Goal: Task Accomplishment & Management: Use online tool/utility

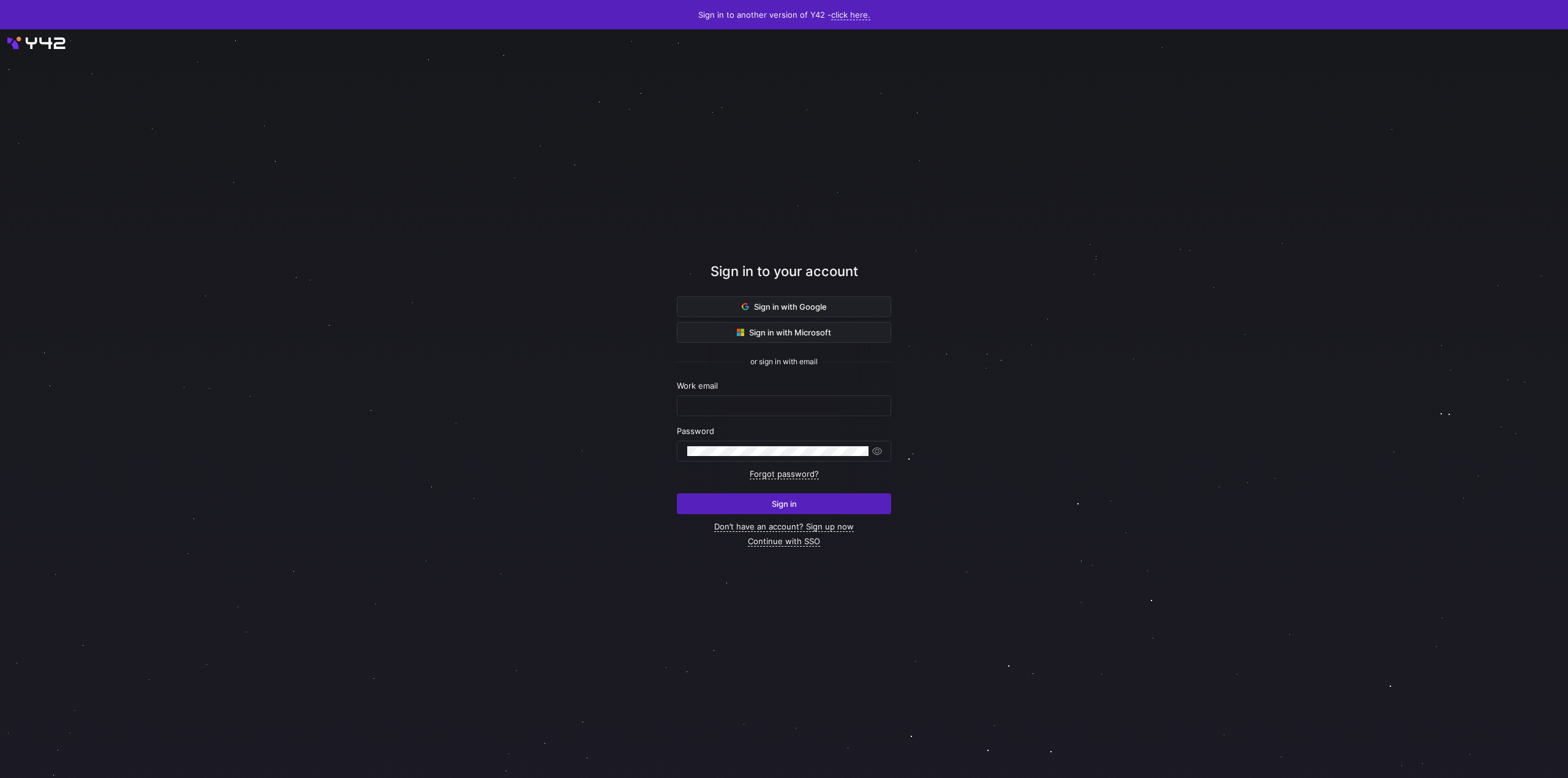
type input "lukas@oatsome.de"
click at [796, 509] on span "submit" at bounding box center [784, 504] width 213 height 20
click at [875, 404] on keeper-lock "Open Keeper Popup" at bounding box center [871, 405] width 14 height 14
type input "lukas@oatsome.de"
click at [790, 502] on span "Sign in" at bounding box center [784, 504] width 25 height 10
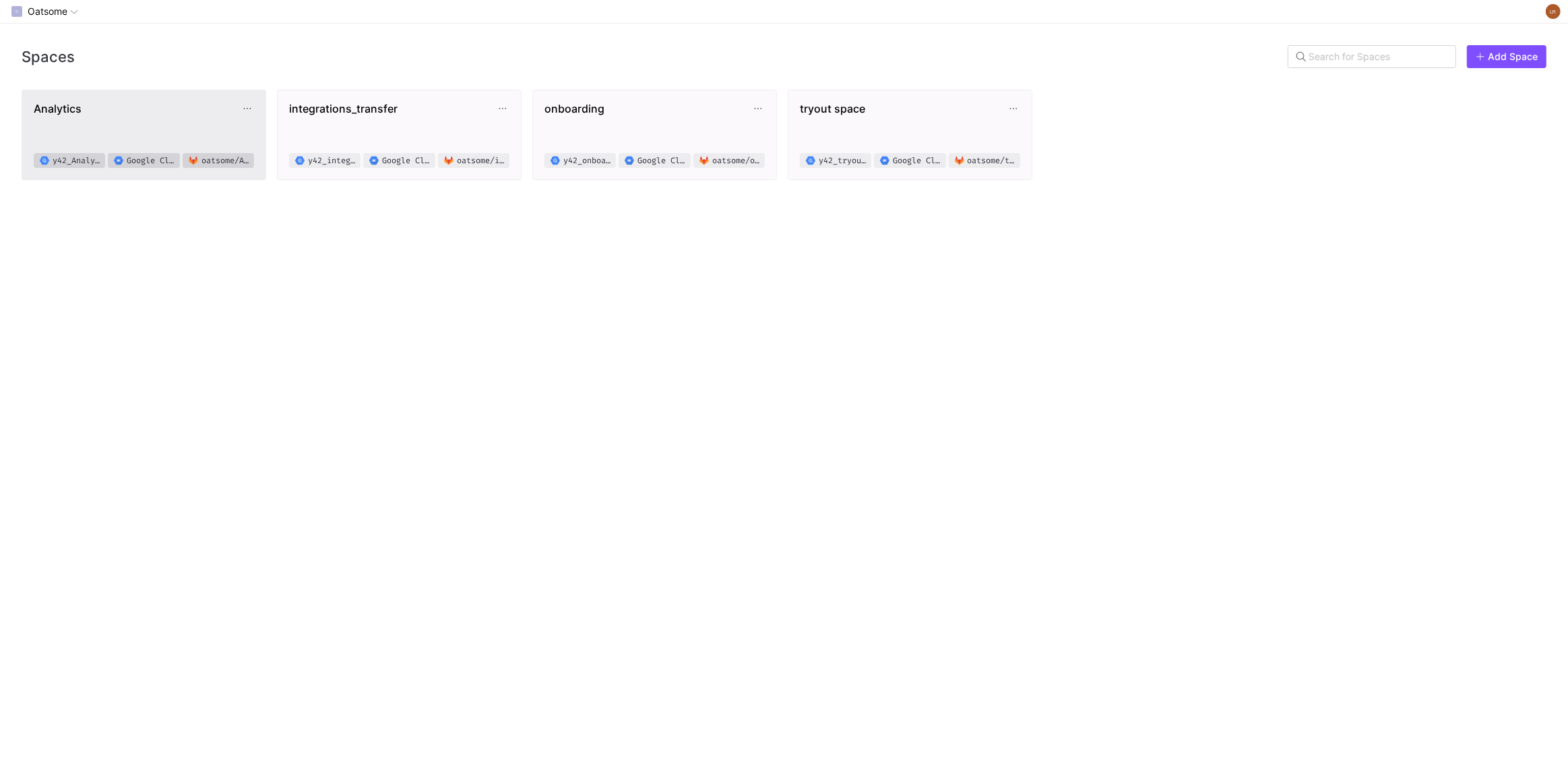
click at [110, 102] on span "Analytics" at bounding box center [137, 108] width 207 height 13
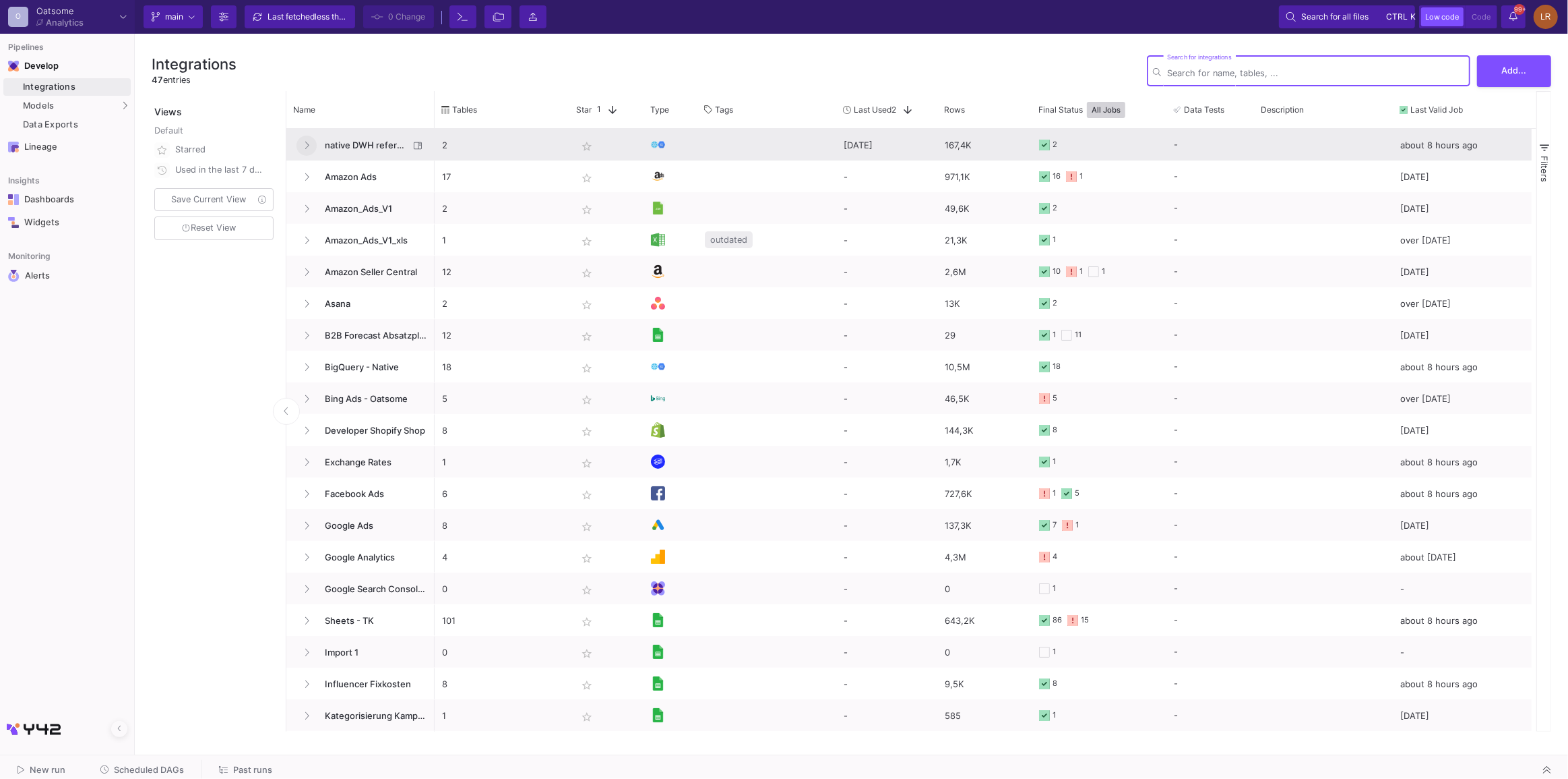
click at [310, 143] on button at bounding box center [306, 145] width 20 height 20
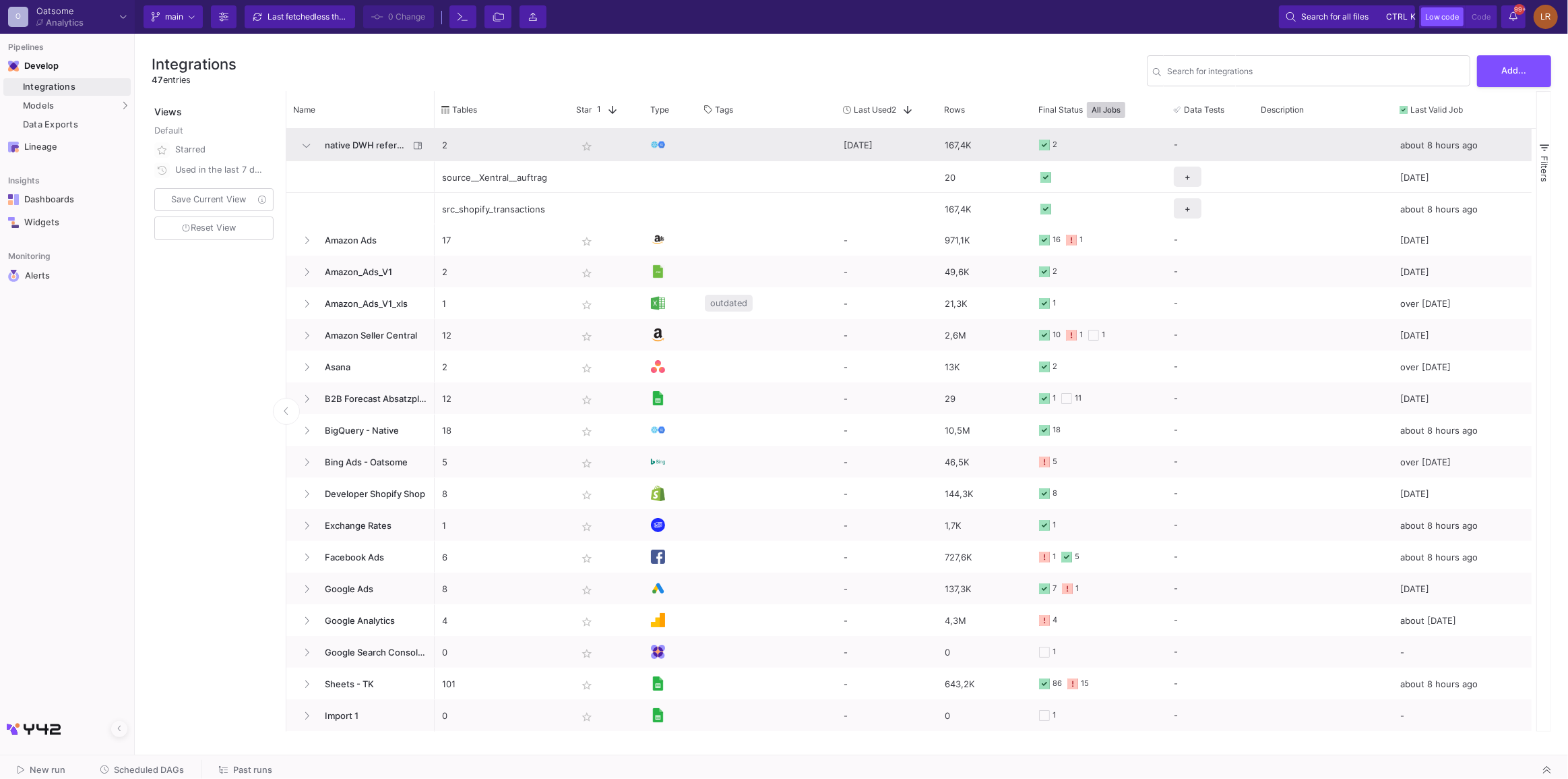
click at [376, 154] on span "native DWH reference" at bounding box center [363, 145] width 92 height 32
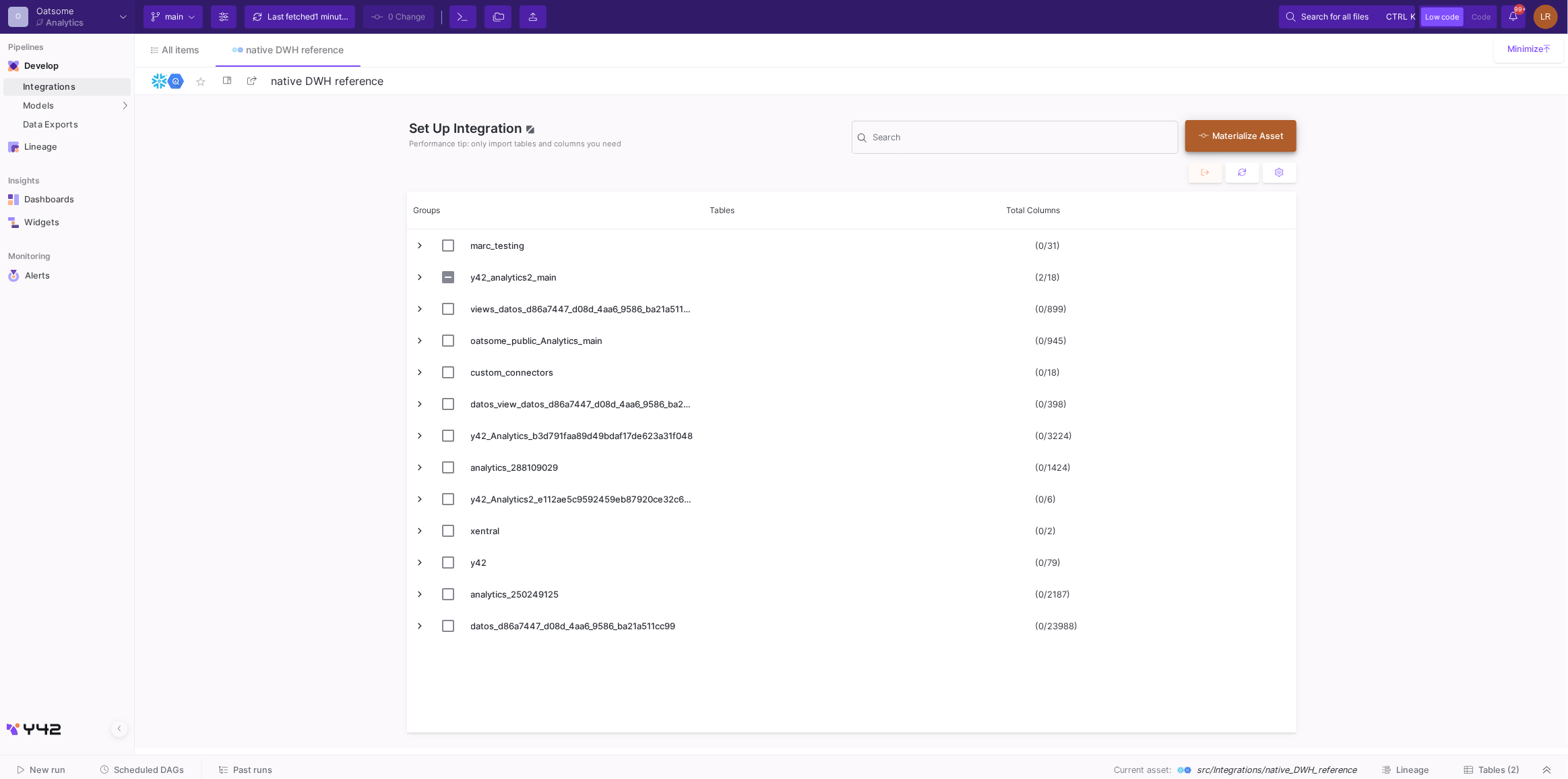
click at [1232, 126] on button "Materialize Asset" at bounding box center [1241, 136] width 111 height 32
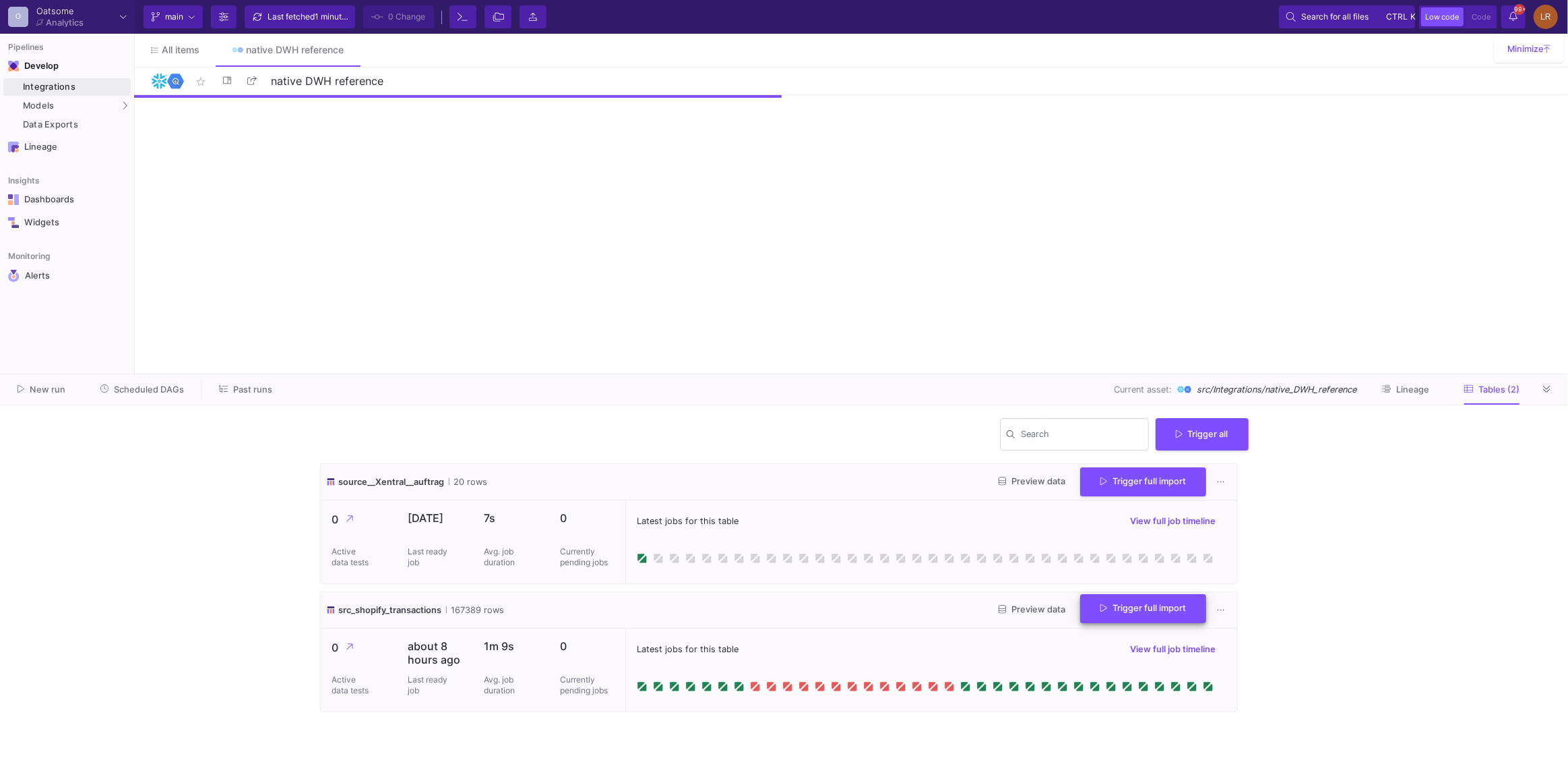
click at [1109, 609] on span "Trigger full import" at bounding box center [1143, 608] width 86 height 10
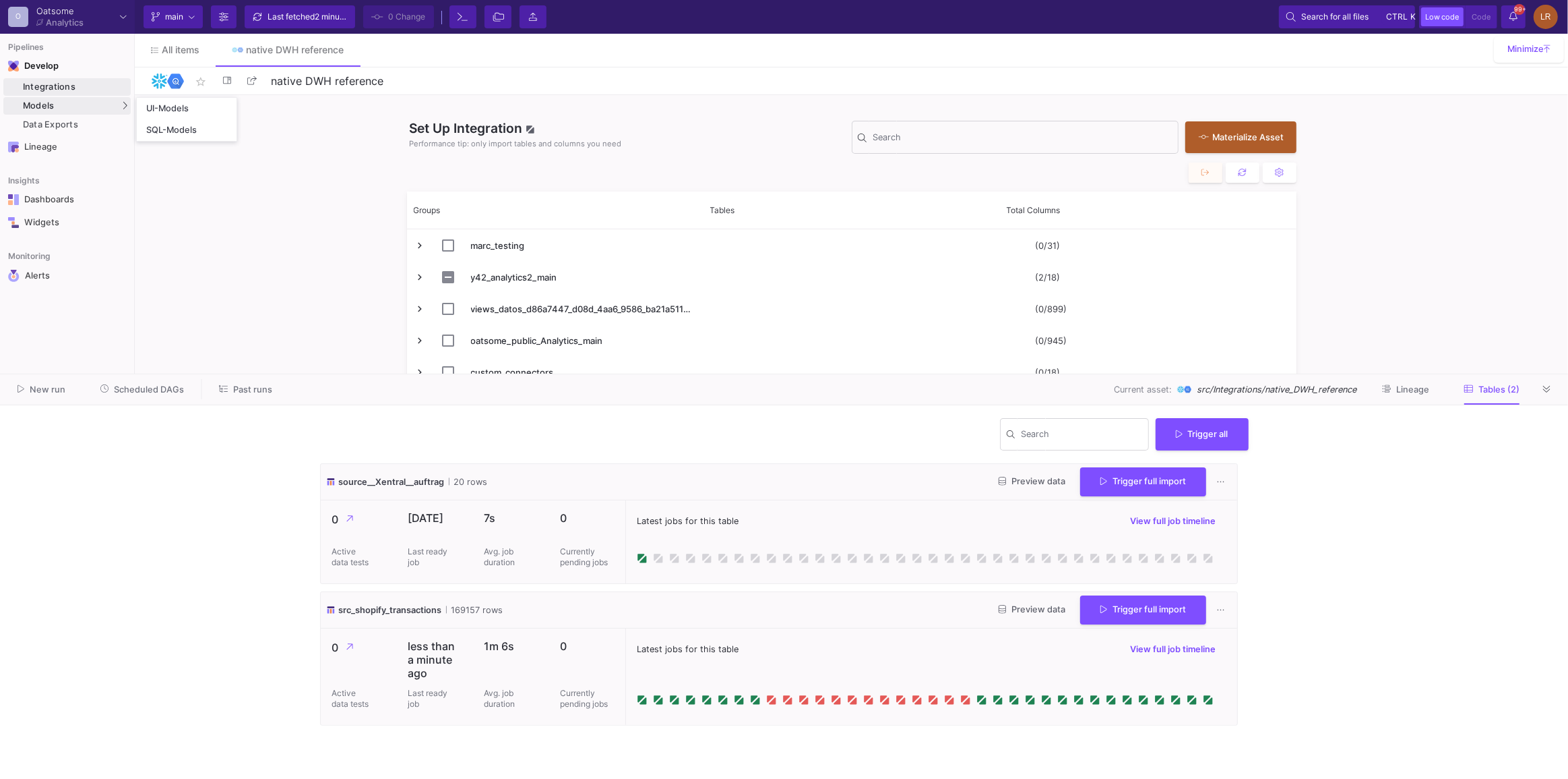
drag, startPoint x: 137, startPoint y: 112, endPoint x: 402, endPoint y: 0, distance: 287.7
click at [137, 112] on link "UI-Models" at bounding box center [186, 108] width 100 height 22
click at [100, 106] on div "Models" at bounding box center [67, 106] width 128 height 18
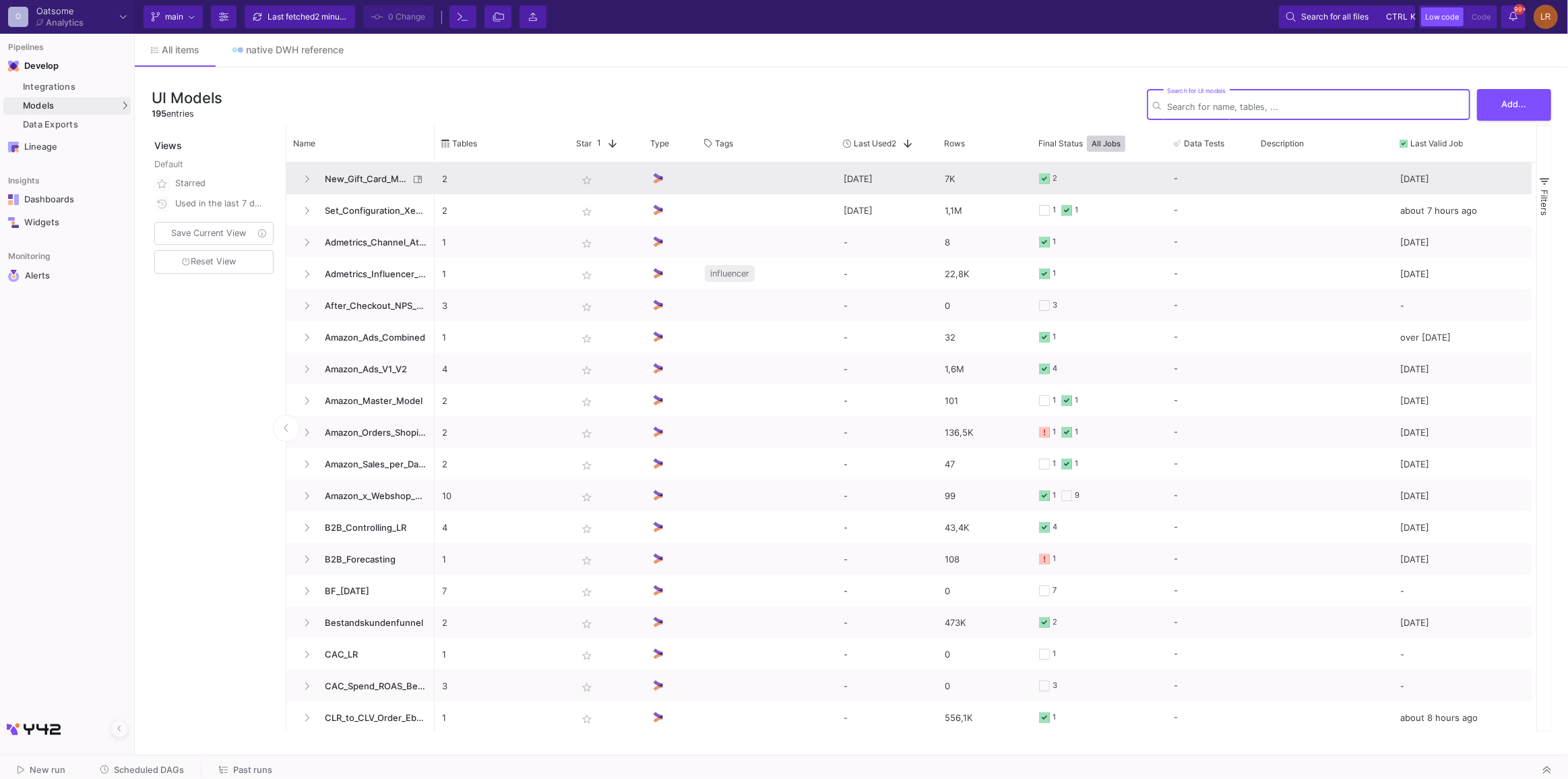
click at [334, 185] on span "New_Gift_Card_Model" at bounding box center [363, 179] width 92 height 32
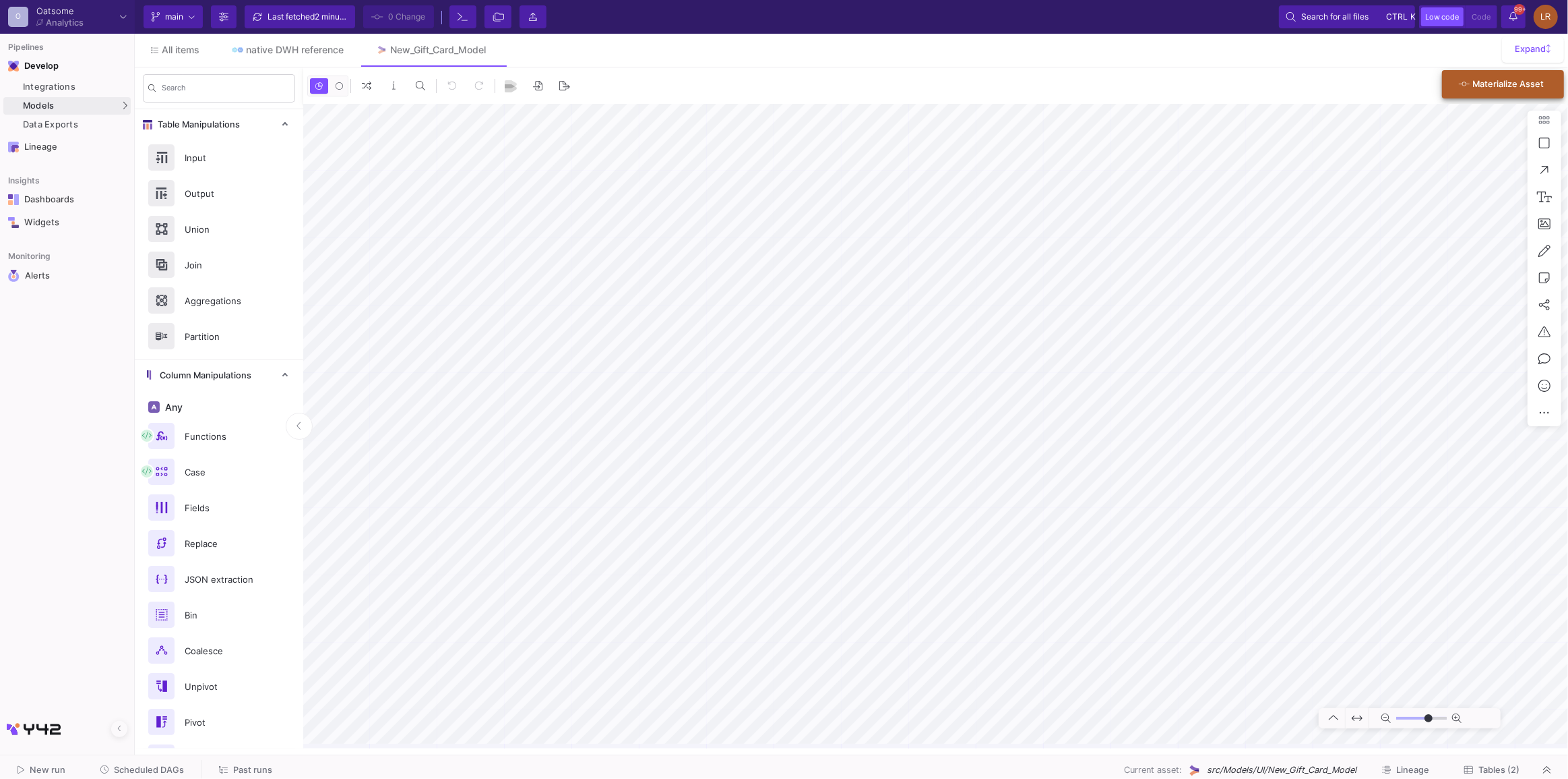
click at [1489, 84] on span "Materialize Asset" at bounding box center [1508, 84] width 71 height 10
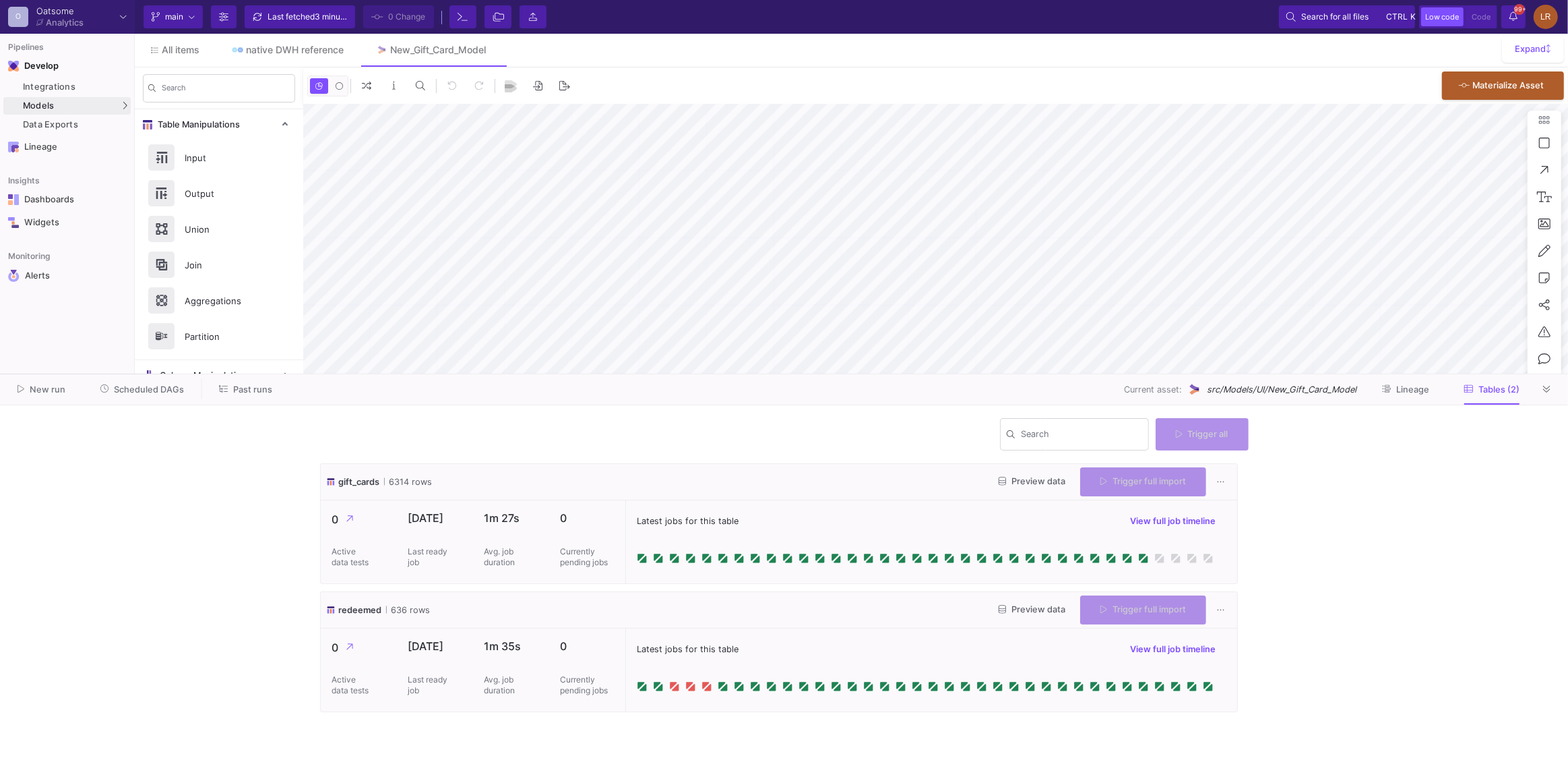
type input "-13"
click at [1091, 620] on button "Trigger full import" at bounding box center [1143, 609] width 126 height 29
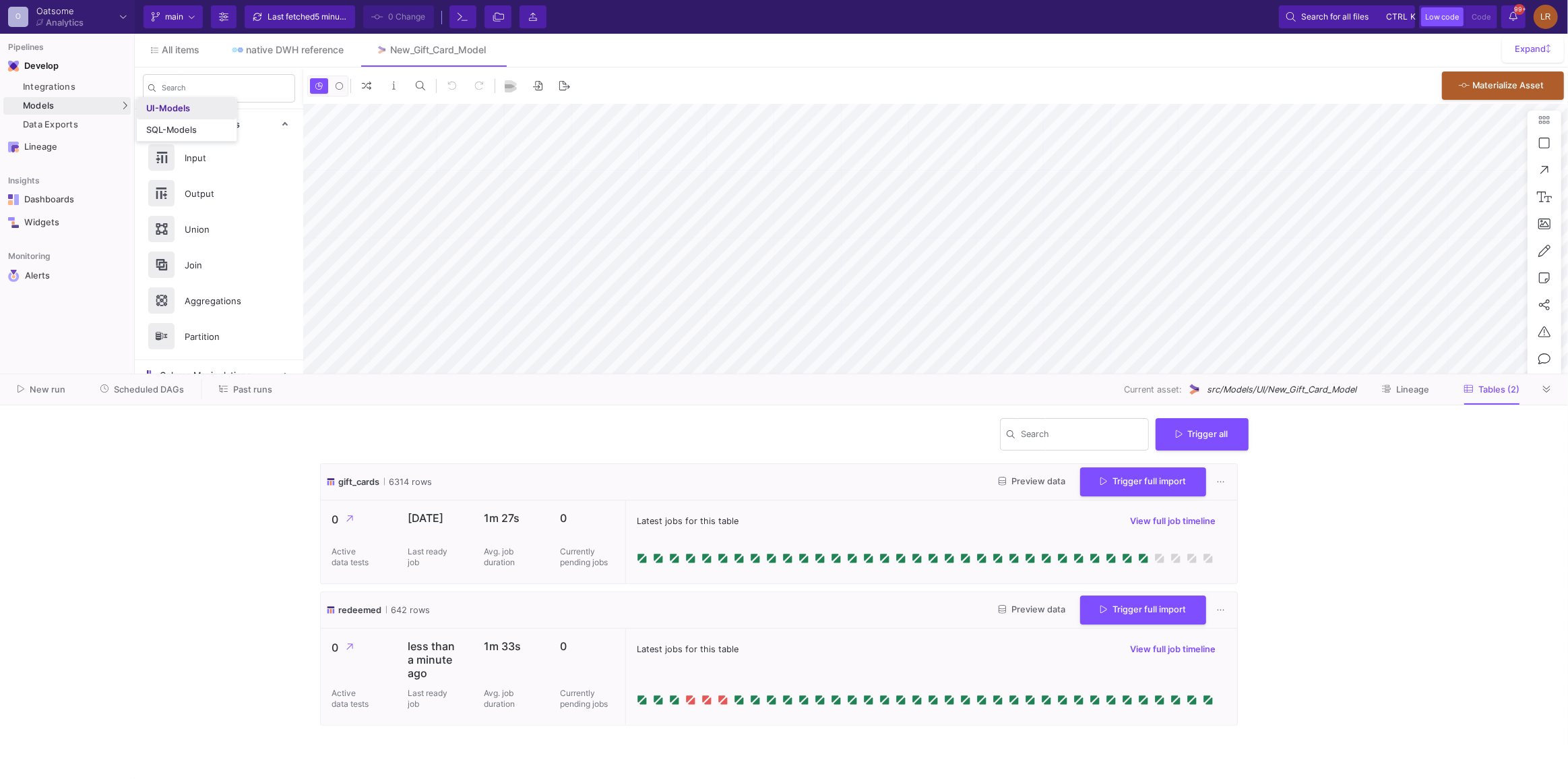
click at [163, 102] on link "UI-Models" at bounding box center [186, 108] width 100 height 22
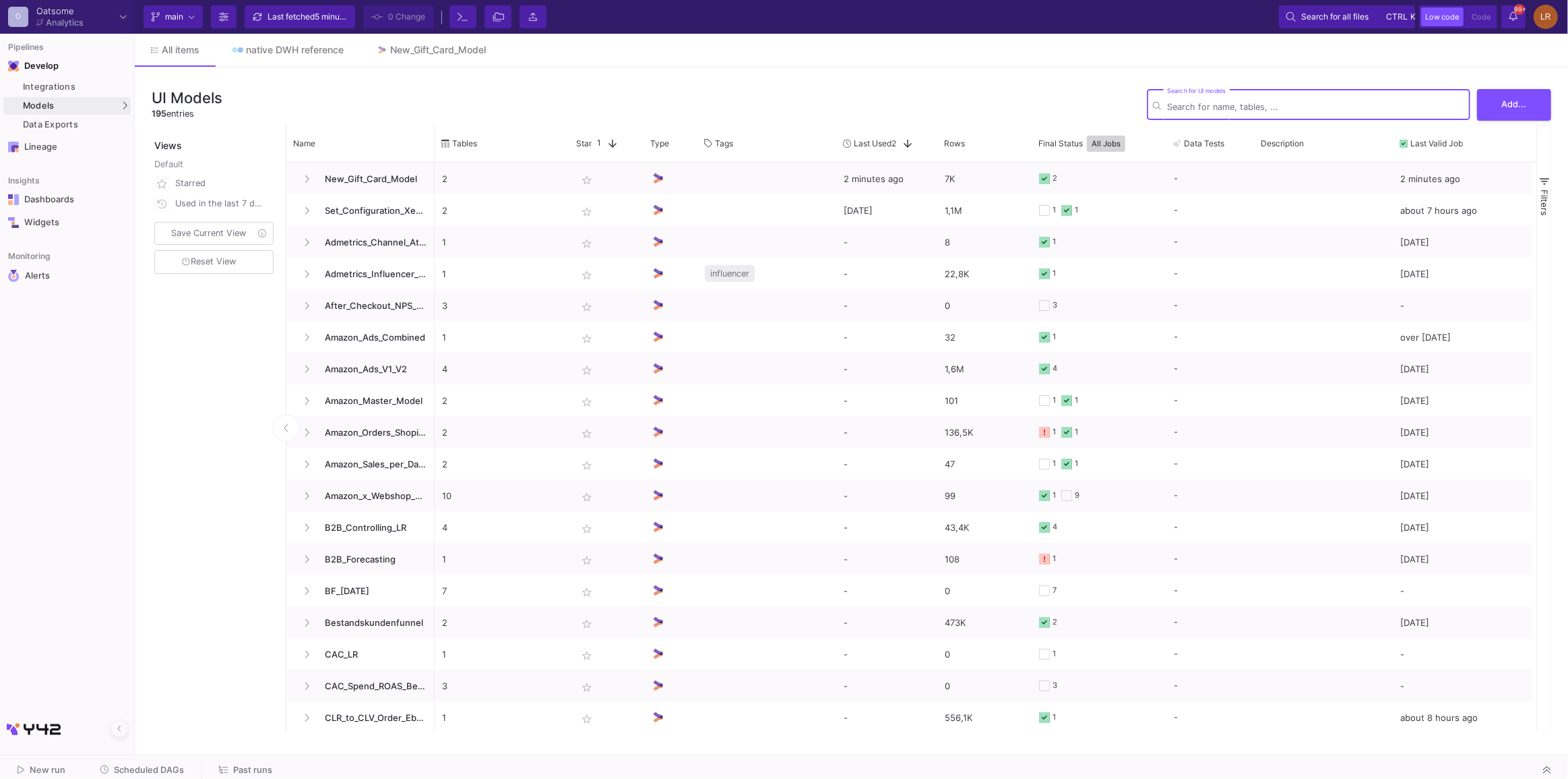
click at [114, 763] on button "Scheduled DAGs" at bounding box center [142, 770] width 117 height 21
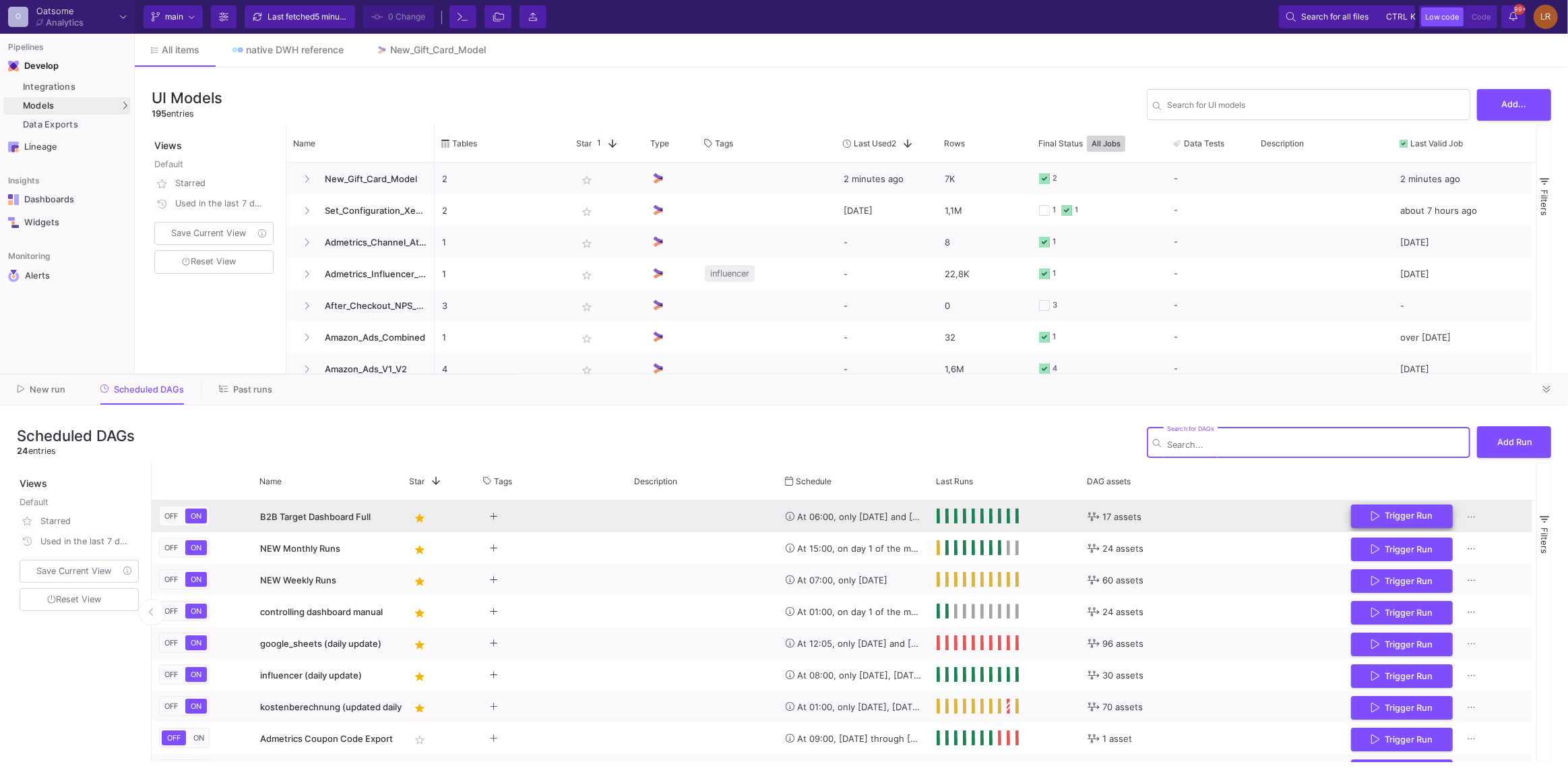
click at [1373, 515] on icon "Press SPACE to select this row." at bounding box center [1376, 515] width 8 height 11
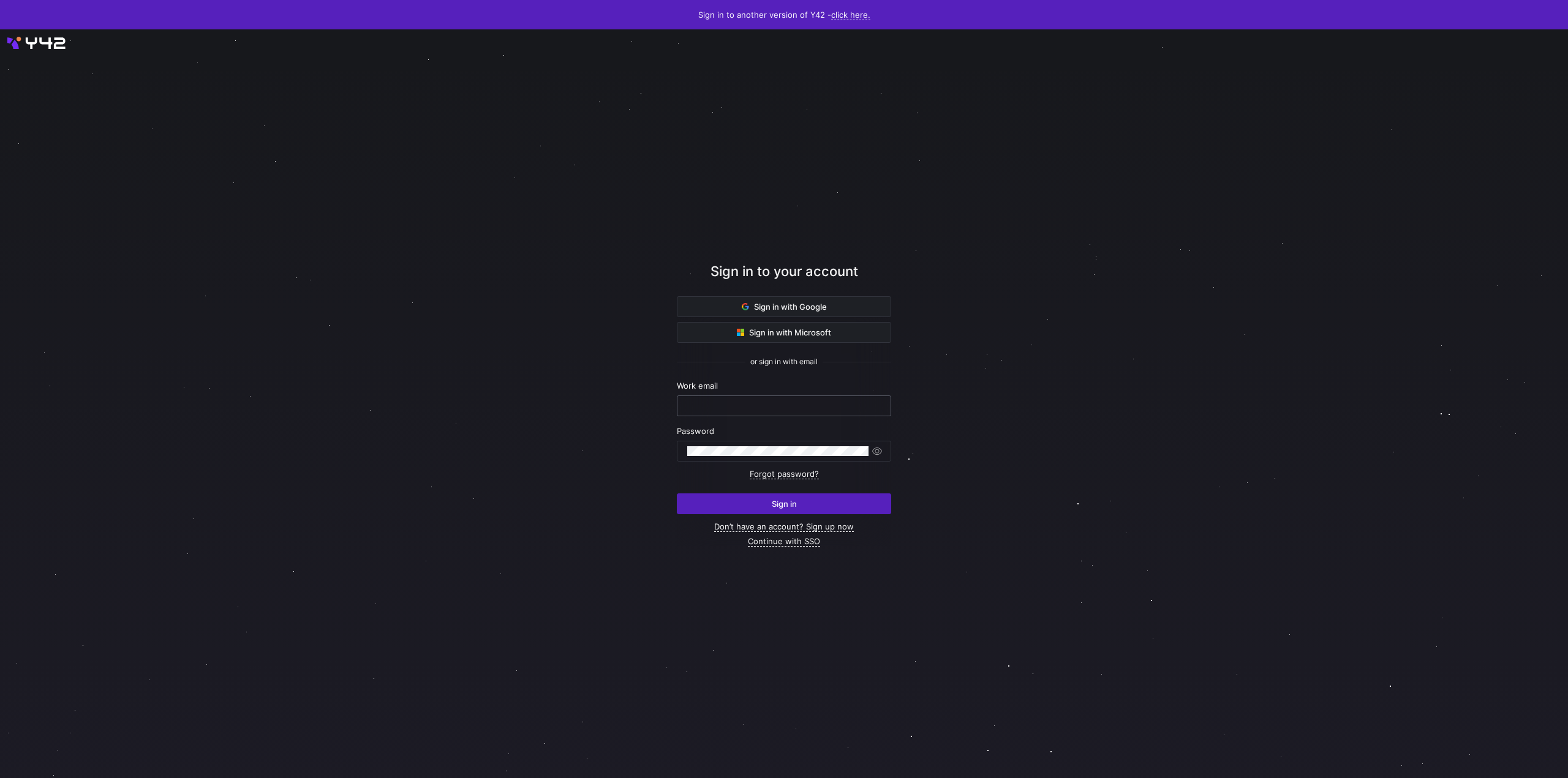
click at [867, 406] on keeper-lock "Open Keeper Popup" at bounding box center [871, 405] width 14 height 14
type input "lukas@oatsome.de"
click at [794, 492] on y42-button "Sign in" at bounding box center [784, 496] width 214 height 36
click at [792, 501] on span "Sign in" at bounding box center [784, 504] width 25 height 10
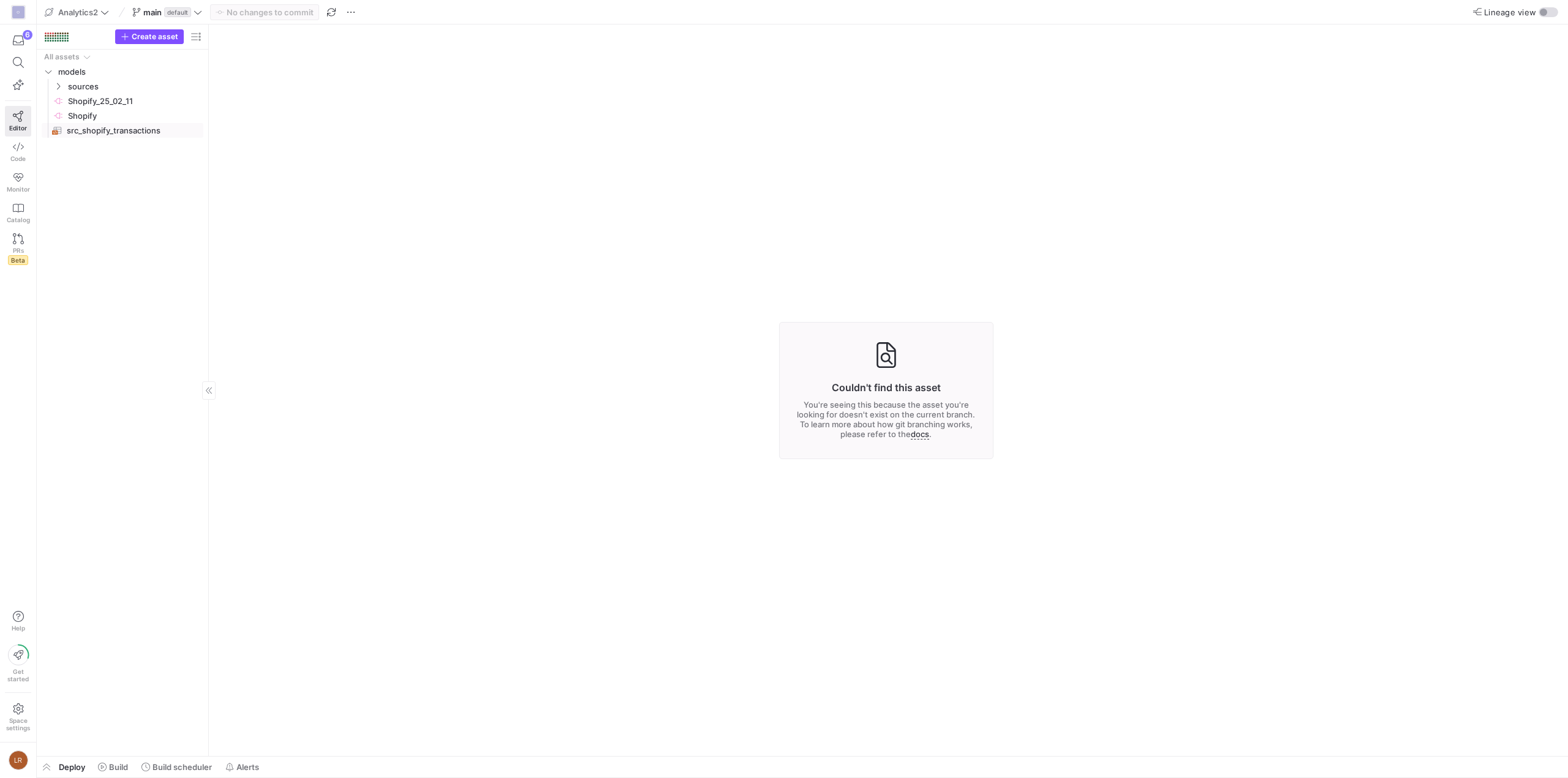
click at [138, 129] on span "src_shopify_transactions​​​​​​​​​​" at bounding box center [128, 130] width 123 height 14
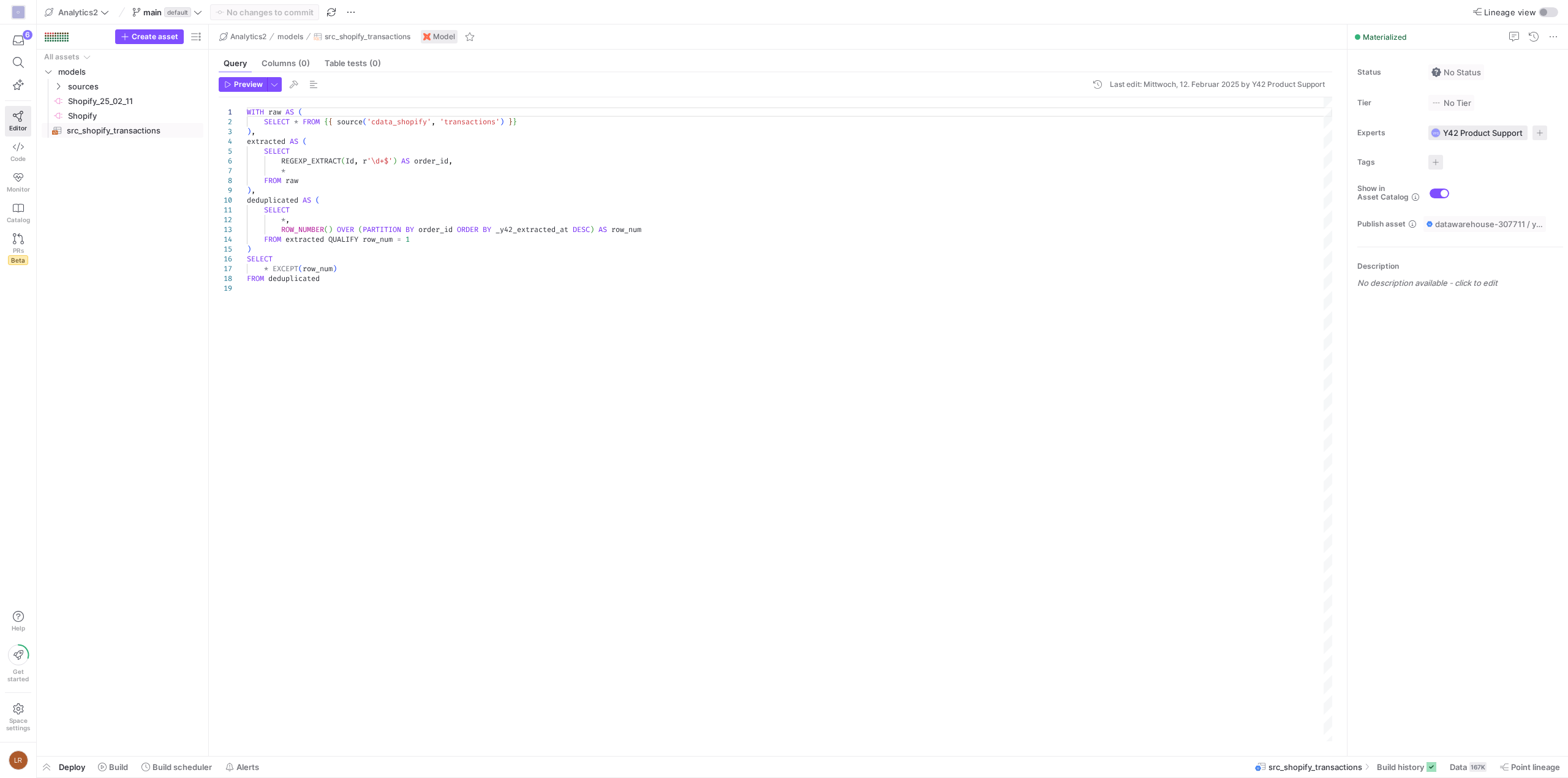
click at [70, 770] on span "Deploy" at bounding box center [72, 767] width 27 height 10
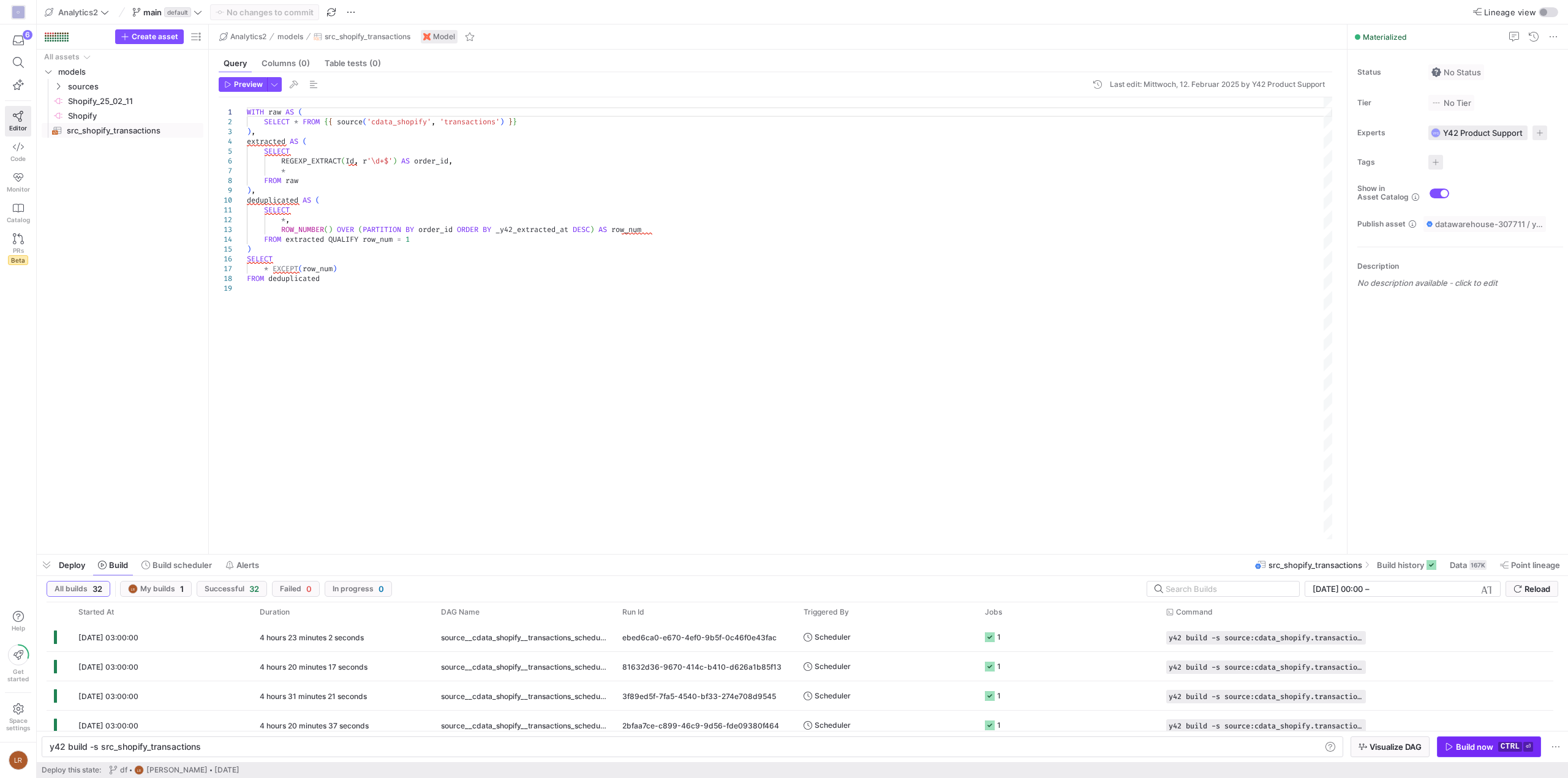
click at [1456, 746] on div "Build now" at bounding box center [1474, 747] width 37 height 10
